Goal: Download file/media

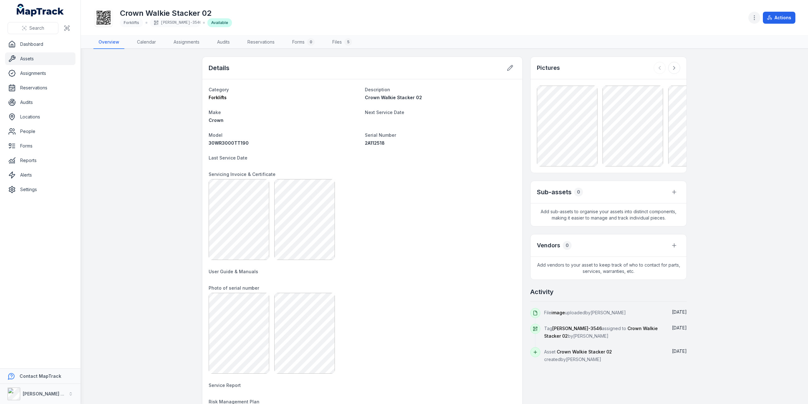
click at [755, 19] on icon "button" at bounding box center [754, 18] width 6 height 6
click at [27, 158] on div "Search Dashboard Assets Assignments Reservations Audits Locations People Forms …" at bounding box center [404, 202] width 808 height 404
click at [27, 158] on link "Reports" at bounding box center [40, 160] width 70 height 13
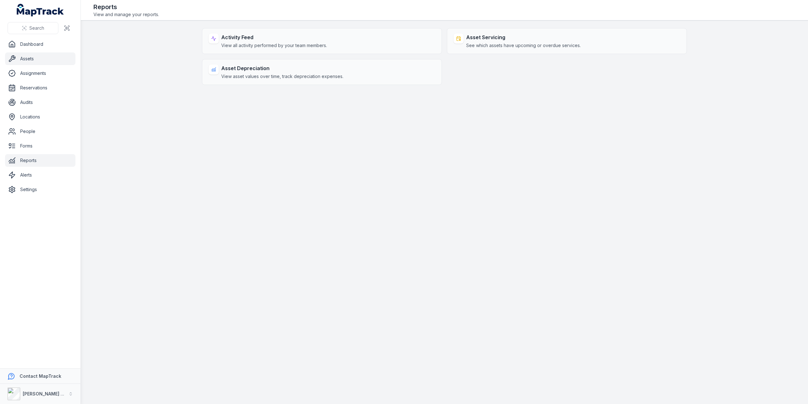
click at [32, 58] on link "Assets" at bounding box center [40, 58] width 70 height 13
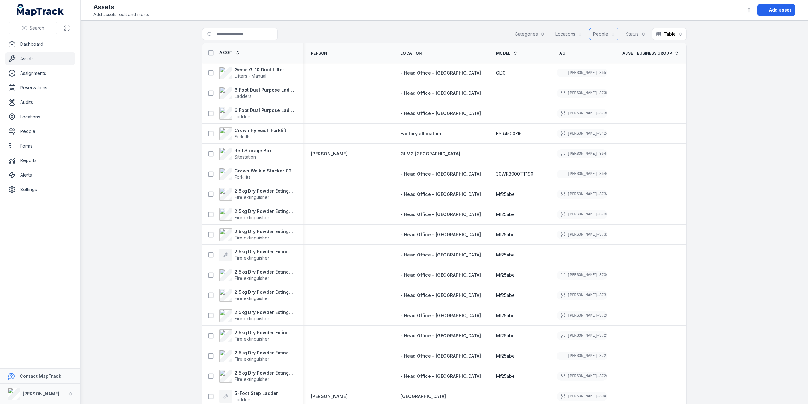
click at [602, 32] on button "People" at bounding box center [604, 34] width 30 height 12
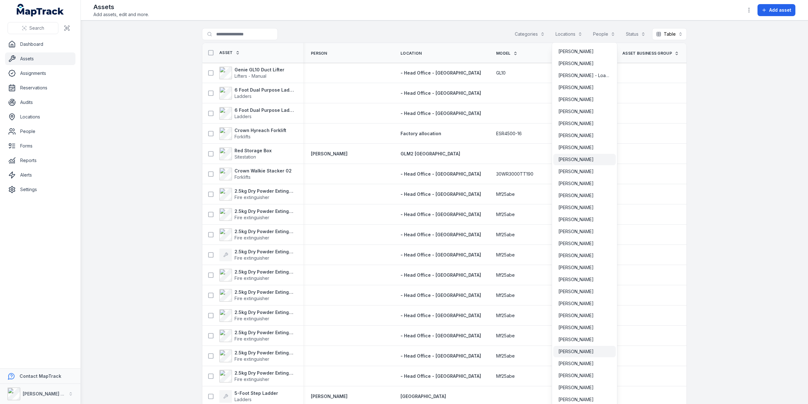
scroll to position [1989, 0]
click at [587, 77] on span "[PERSON_NAME] - Loan Labour" at bounding box center [584, 76] width 52 height 6
click at [582, 85] on span "[PERSON_NAME]" at bounding box center [575, 88] width 35 height 6
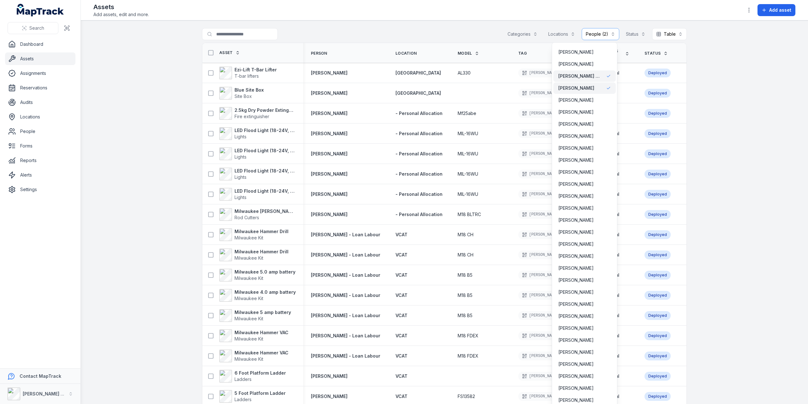
click at [208, 51] on icon at bounding box center [211, 53] width 6 height 6
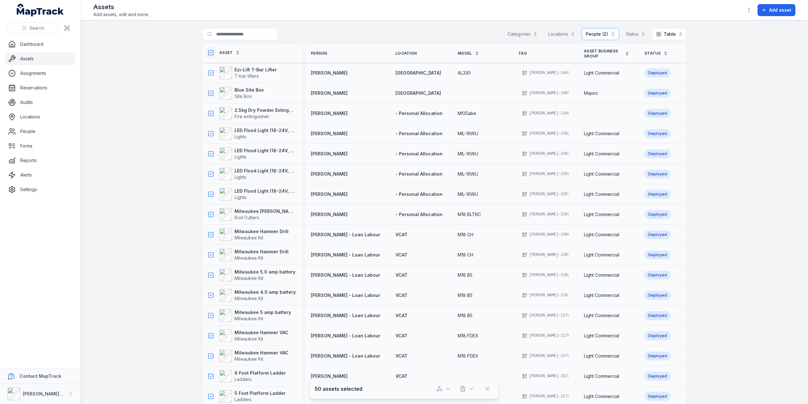
click at [339, 390] on strong "50 assets selected" at bounding box center [339, 389] width 48 height 8
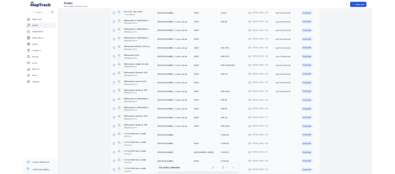
scroll to position [379, 0]
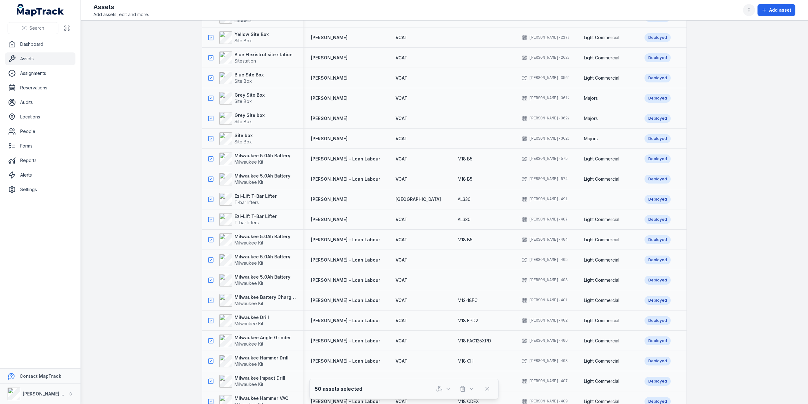
click at [749, 12] on circle "button" at bounding box center [749, 12] width 1 height 1
click at [721, 36] on div "Export data" at bounding box center [718, 38] width 71 height 11
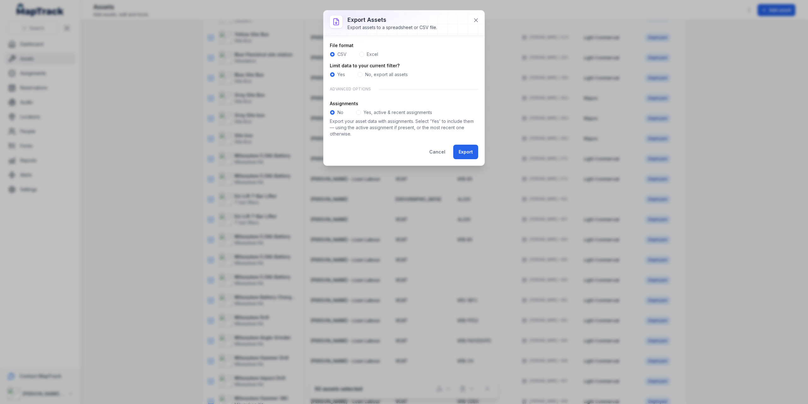
click at [370, 53] on label "Excel" at bounding box center [372, 54] width 11 height 6
click at [361, 111] on div "Yes, active & recent assignments" at bounding box center [394, 112] width 76 height 6
click at [361, 111] on span at bounding box center [358, 112] width 5 height 5
click at [339, 112] on label "No" at bounding box center [340, 112] width 6 height 6
click at [462, 148] on button "Export" at bounding box center [465, 152] width 25 height 15
